Goal: Information Seeking & Learning: Learn about a topic

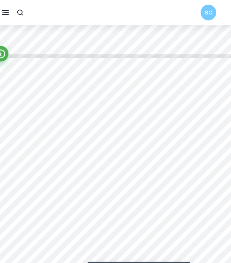
scroll to position [2559, 0]
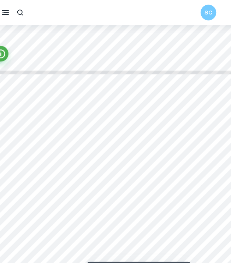
click at [44, 103] on span "Digital stopwatch" at bounding box center [45, 103] width 29 height 4
drag, startPoint x: 33, startPoint y: 98, endPoint x: 164, endPoint y: 138, distance: 137.2
click at [165, 138] on div "9 accounts for the potential uncertainty in the result obtained. The total perc…" at bounding box center [116, 225] width 224 height 316
drag, startPoint x: 198, startPoint y: 135, endPoint x: 32, endPoint y: 96, distance: 170.7
click at [32, 96] on div "9 accounts for the potential uncertainty in the result obtained. The total perc…" at bounding box center [116, 225] width 224 height 316
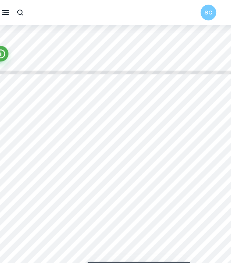
click at [32, 96] on div "9 accounts for the potential uncertainty in the result obtained. The total perc…" at bounding box center [116, 225] width 224 height 316
drag, startPoint x: 33, startPoint y: 96, endPoint x: 164, endPoint y: 123, distance: 133.6
click at [164, 123] on div "9 accounts for the potential uncertainty in the result obtained. The total perc…" at bounding box center [116, 225] width 224 height 316
click at [35, 98] on div at bounding box center [116, 225] width 224 height 316
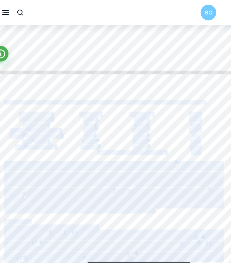
click at [31, 100] on div "9 accounts for the potential uncertainty in the result obtained. The total perc…" at bounding box center [116, 225] width 224 height 316
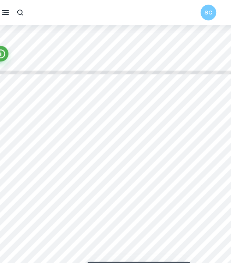
click at [31, 100] on div "9 accounts for the potential uncertainty in the result obtained. The total perc…" at bounding box center [116, 225] width 224 height 316
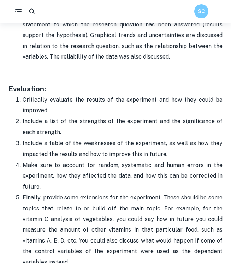
scroll to position [2367, 0]
